Goal: Find specific page/section: Find specific page/section

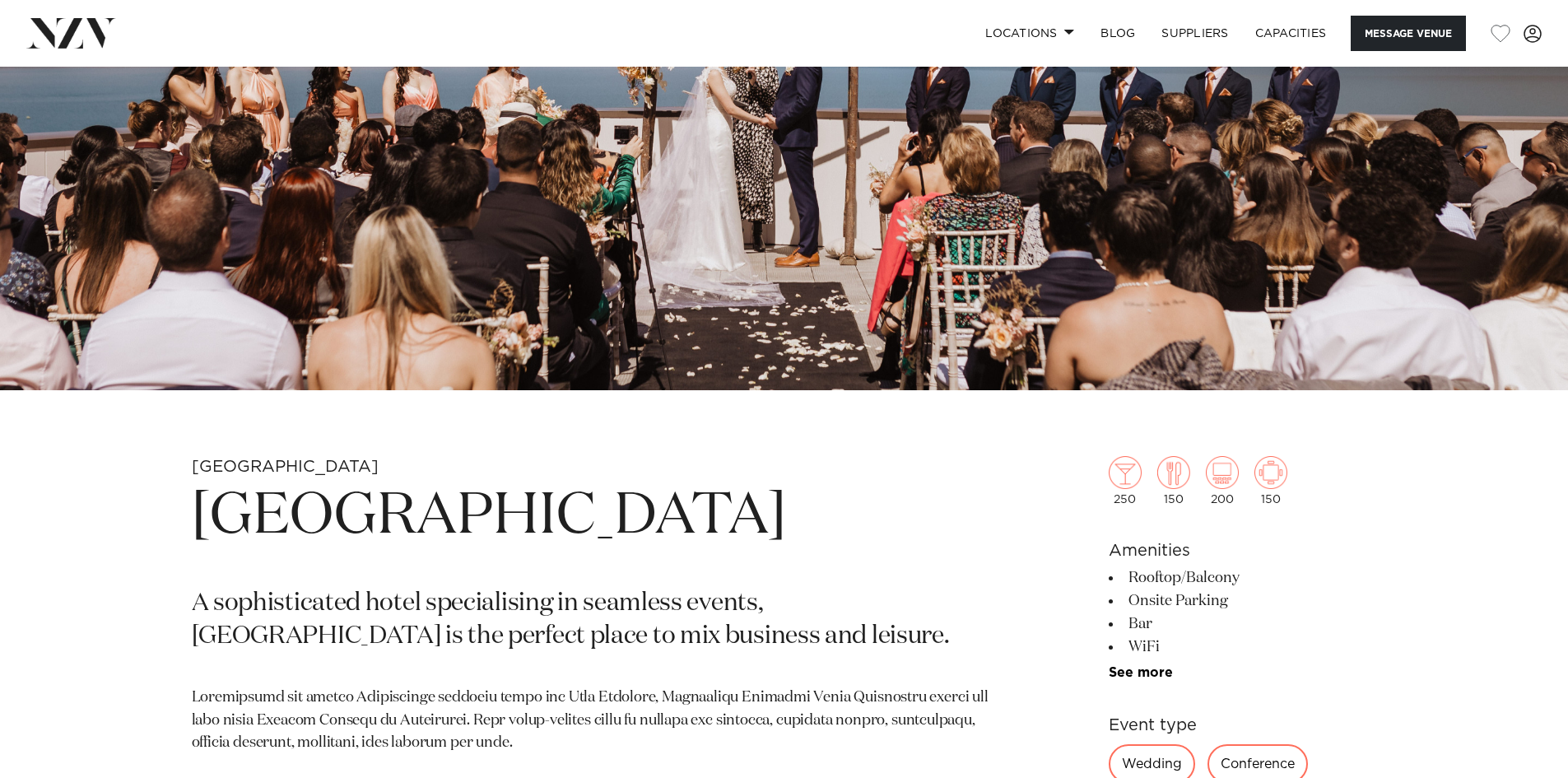
scroll to position [494, 0]
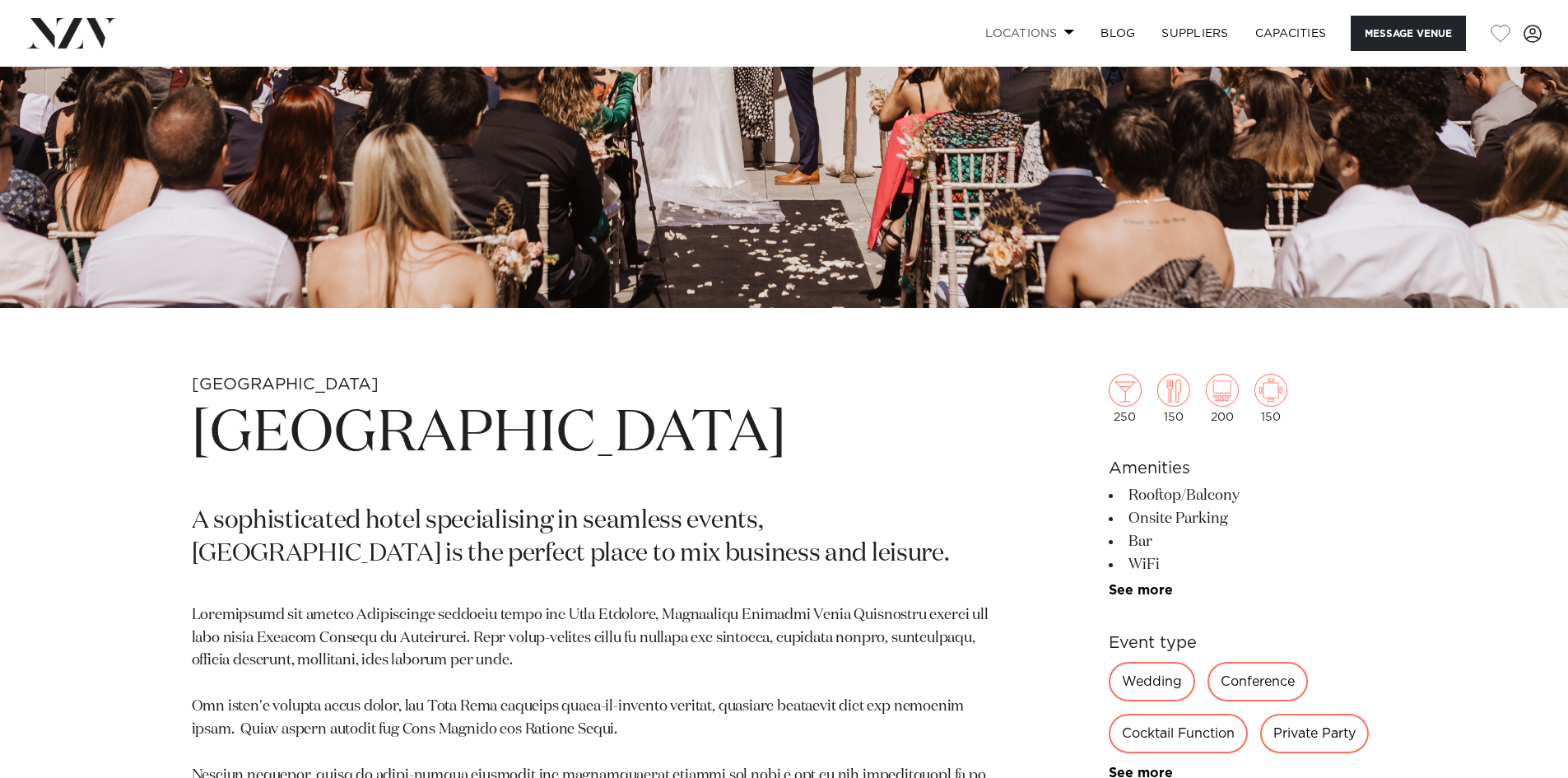
click at [1004, 32] on link "Locations" at bounding box center [1029, 33] width 115 height 35
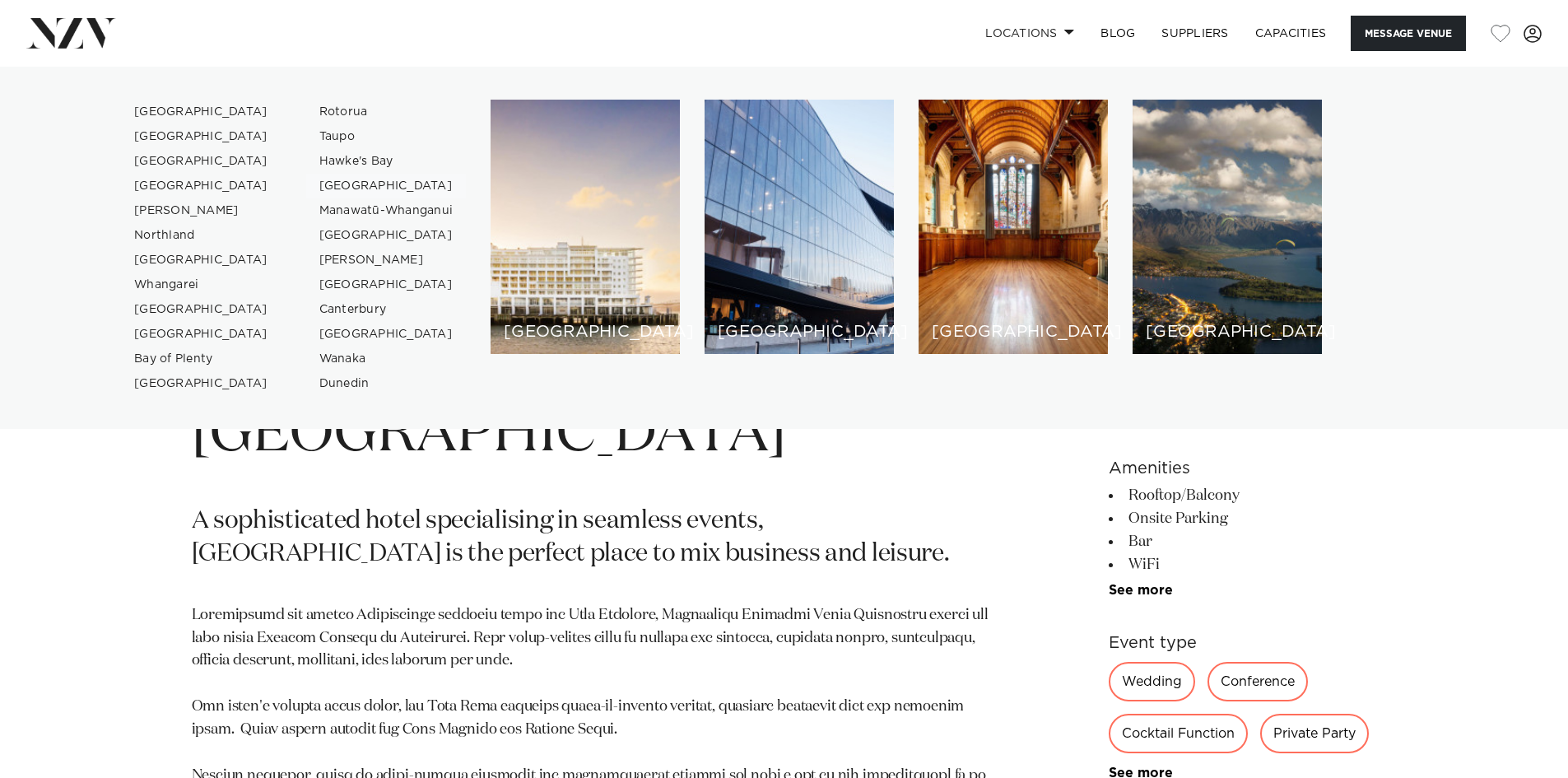
click at [337, 181] on link "[GEOGRAPHIC_DATA]" at bounding box center [386, 186] width 161 height 25
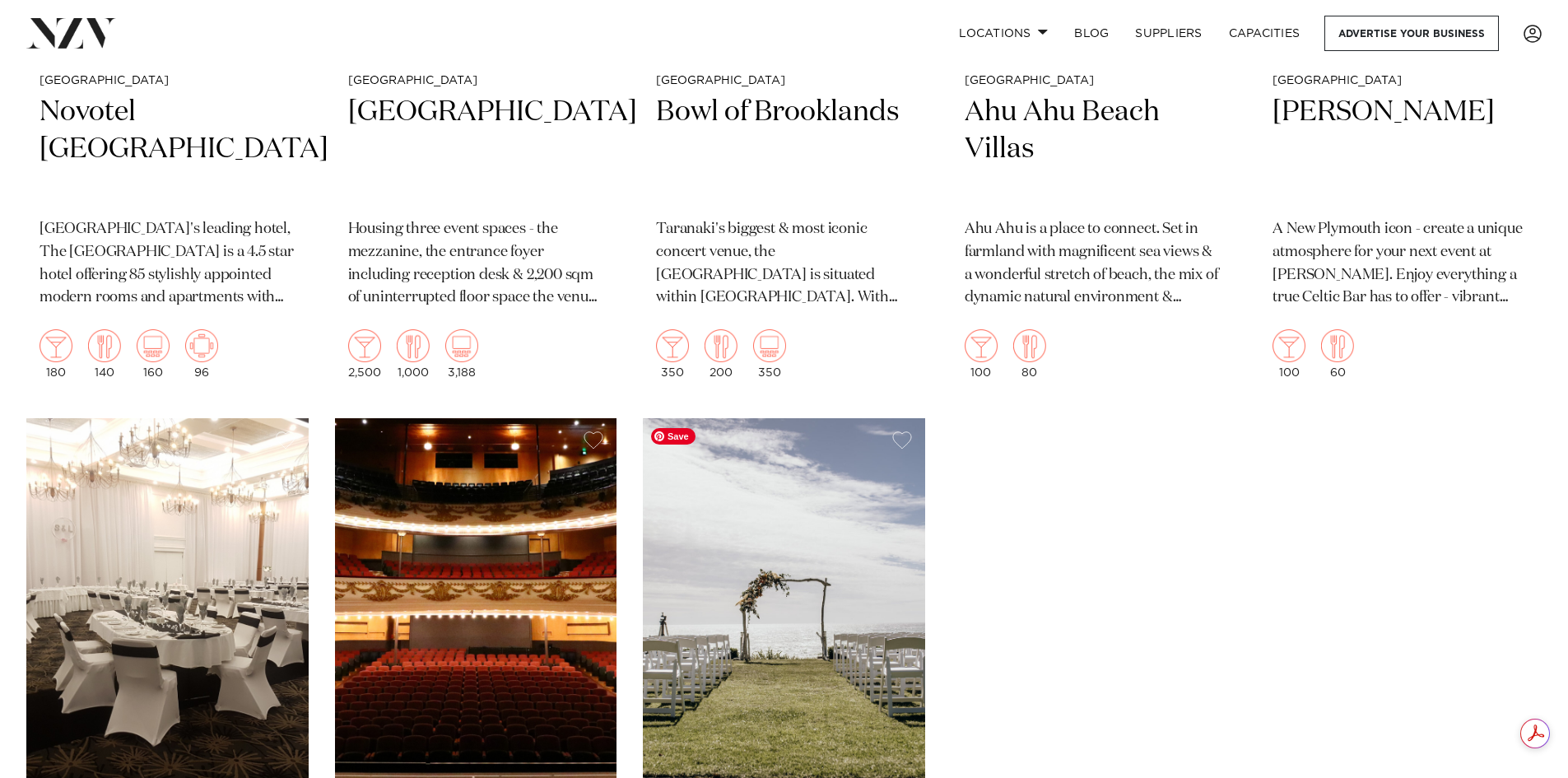
scroll to position [1153, 0]
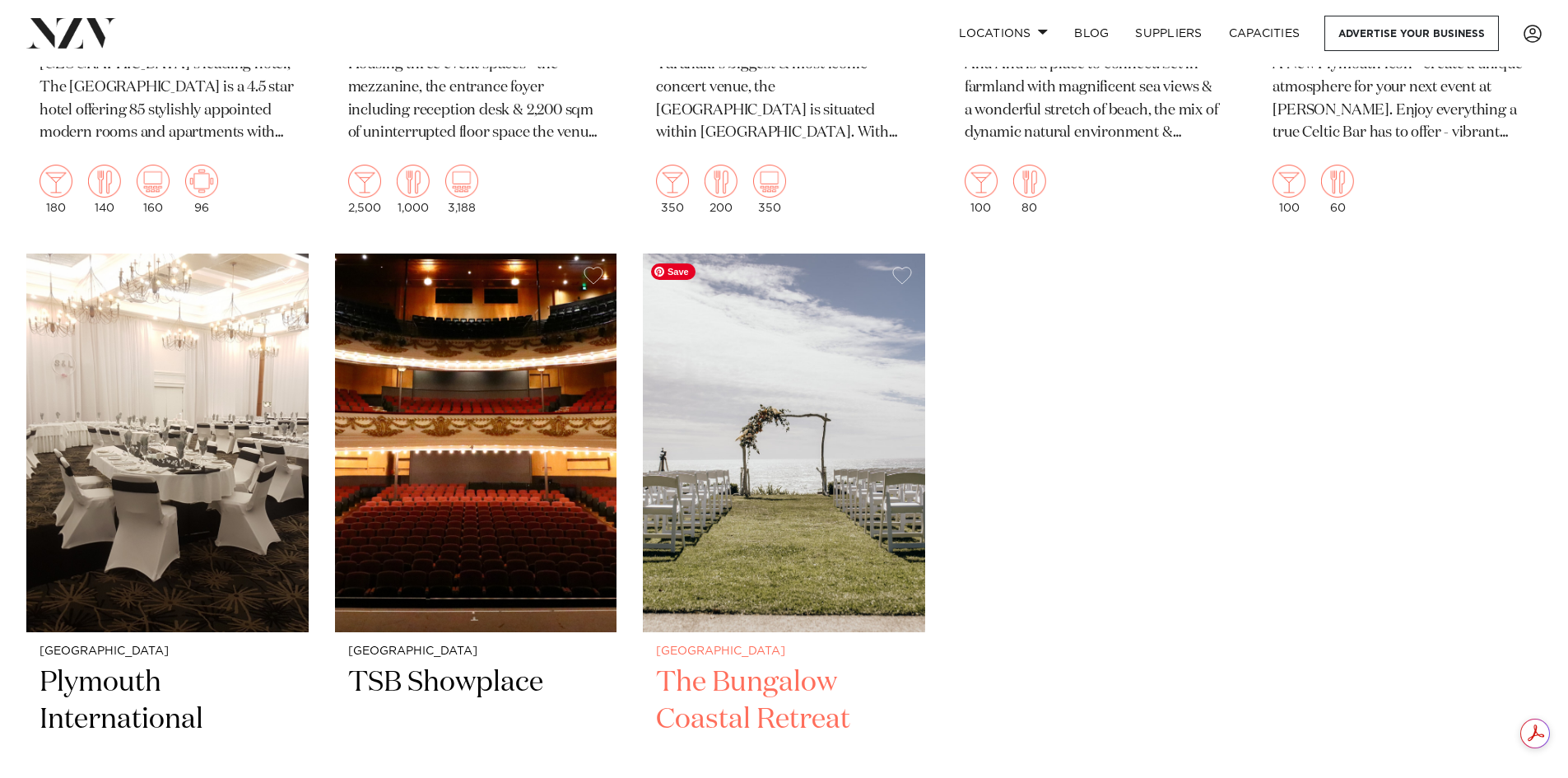
click at [811, 532] on img at bounding box center [784, 443] width 283 height 379
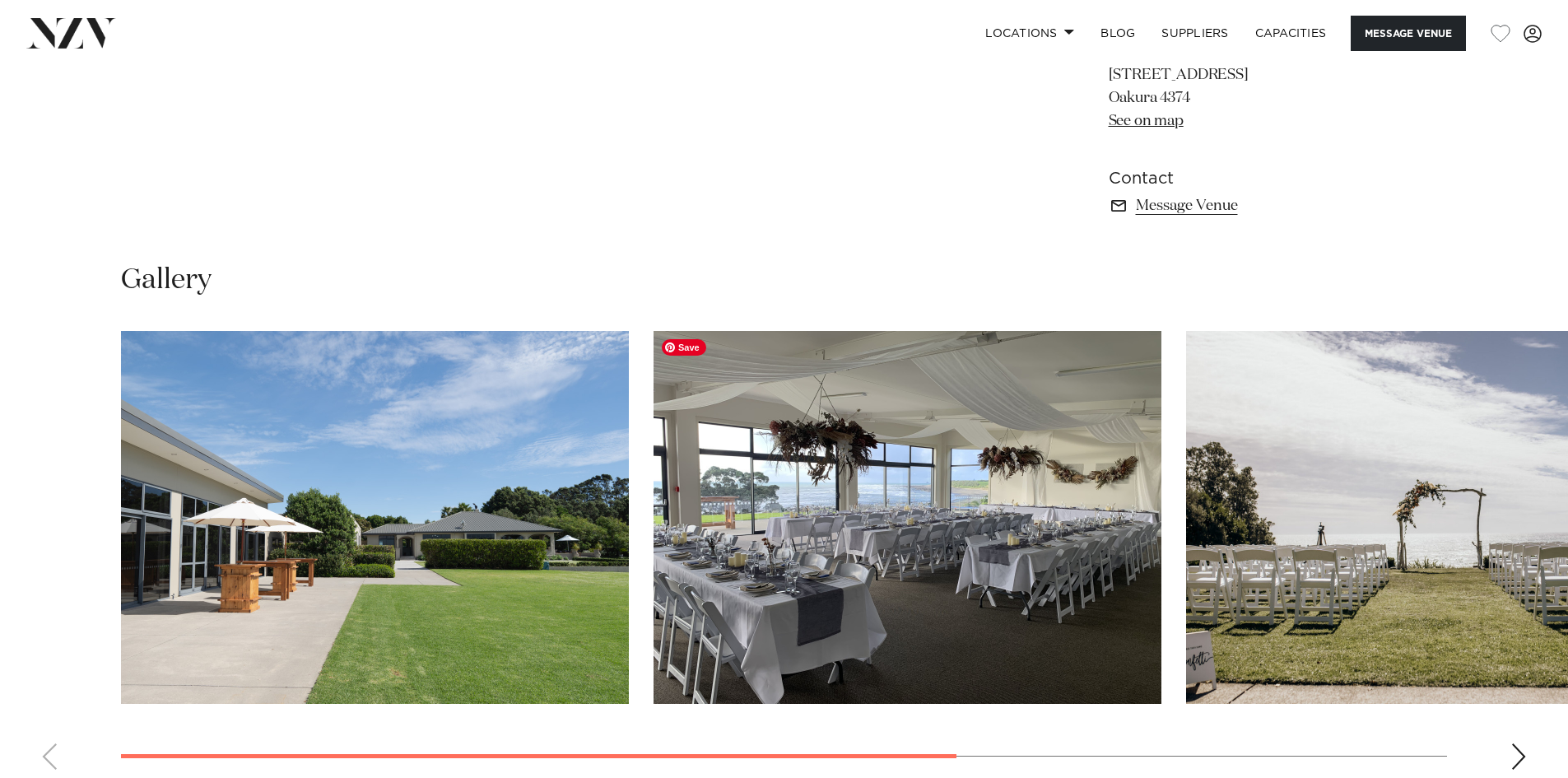
scroll to position [906, 0]
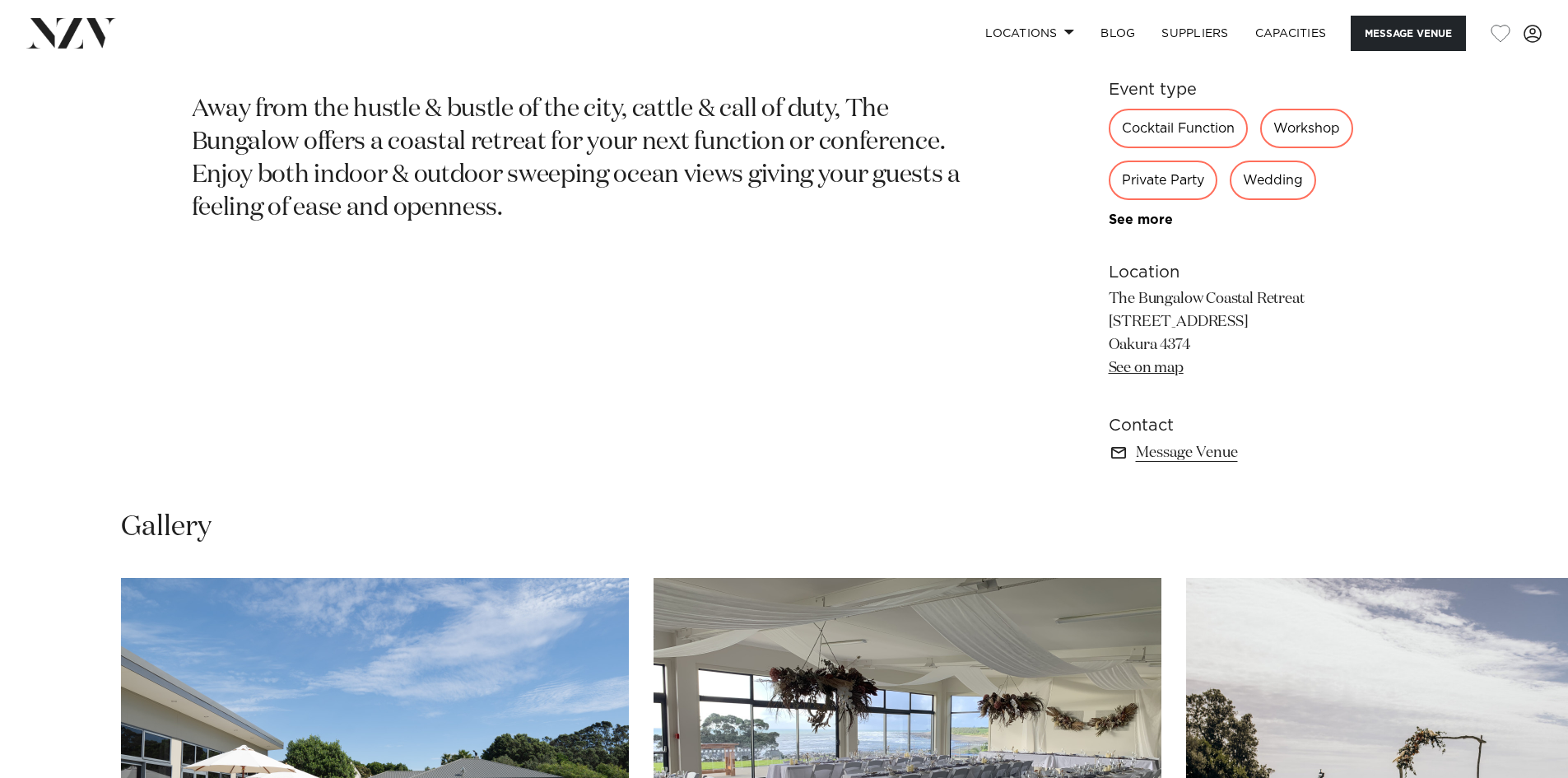
drag, startPoint x: 1212, startPoint y: 322, endPoint x: 1164, endPoint y: 350, distance: 55.6
click at [1164, 350] on p "The Bungalow Coastal Retreat [STREET_ADDRESS] Oakura 4374 See on map" at bounding box center [1242, 334] width 268 height 92
click at [1125, 341] on p "The Bungalow Coastal Retreat [STREET_ADDRESS] Oakura 4374 See on map" at bounding box center [1242, 334] width 268 height 92
click at [1129, 371] on link "See on map" at bounding box center [1145, 368] width 75 height 15
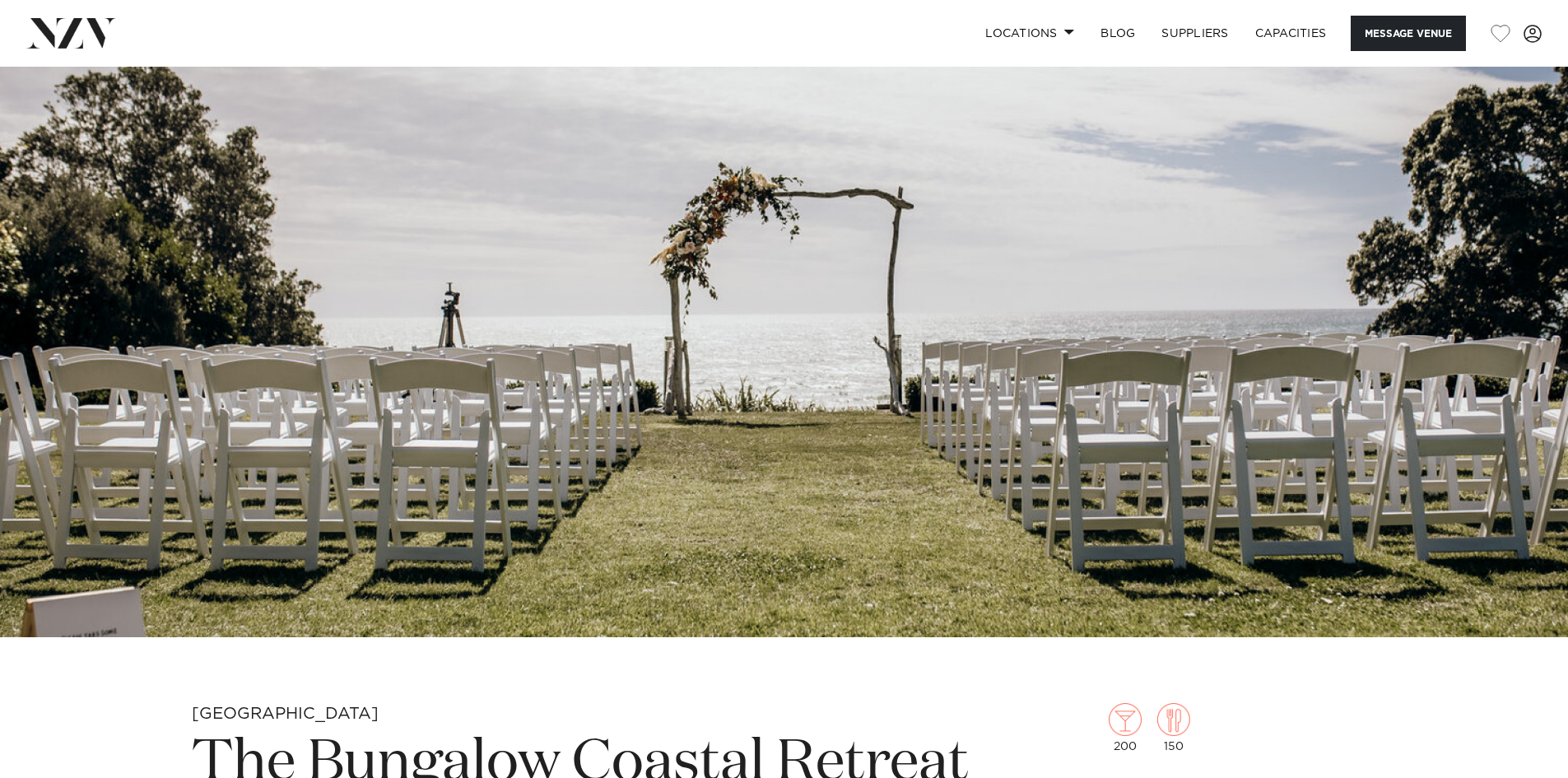
scroll to position [329, 0]
